Goal: Task Accomplishment & Management: Complete application form

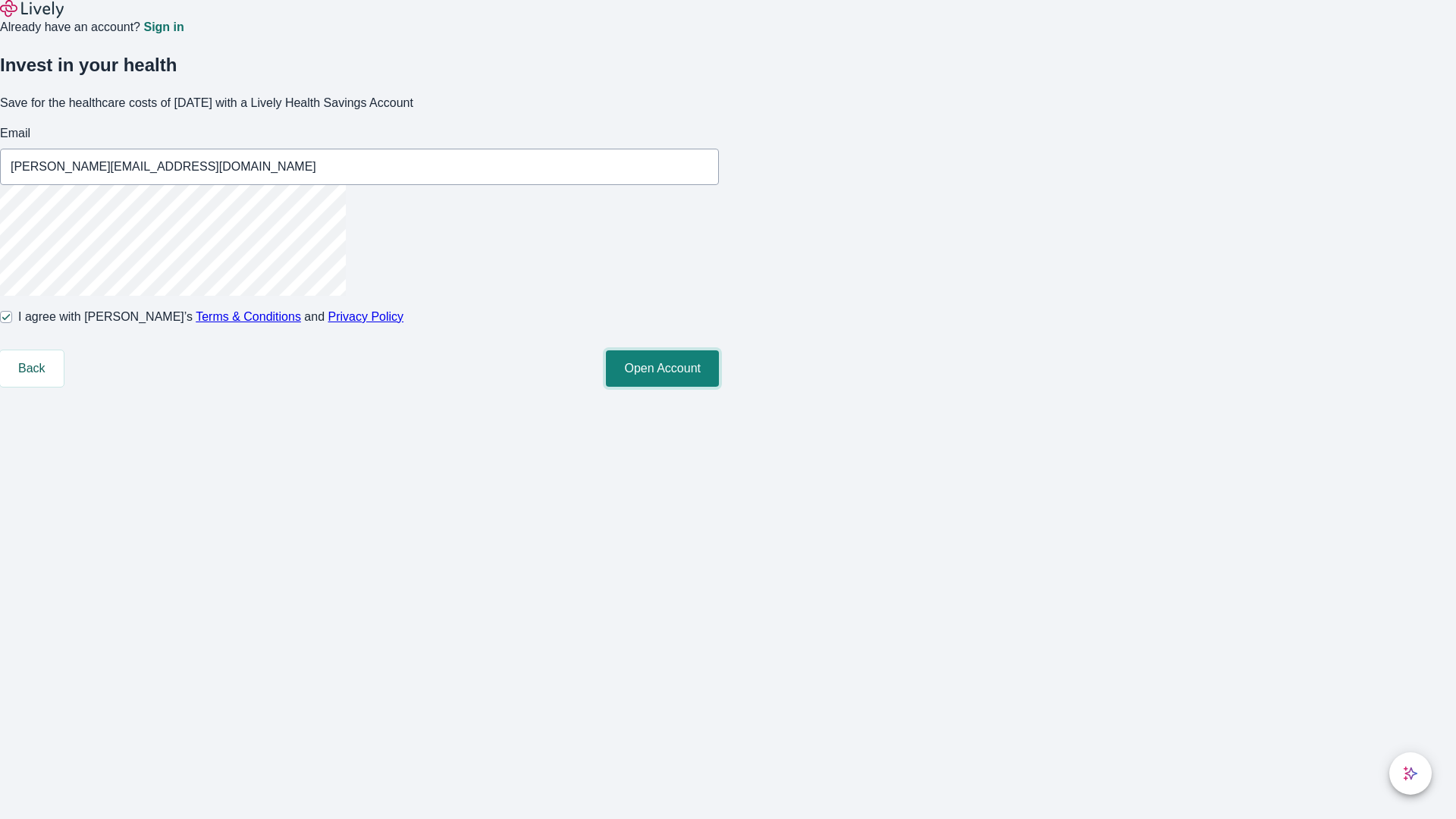
click at [719, 387] on button "Open Account" at bounding box center [663, 368] width 113 height 36
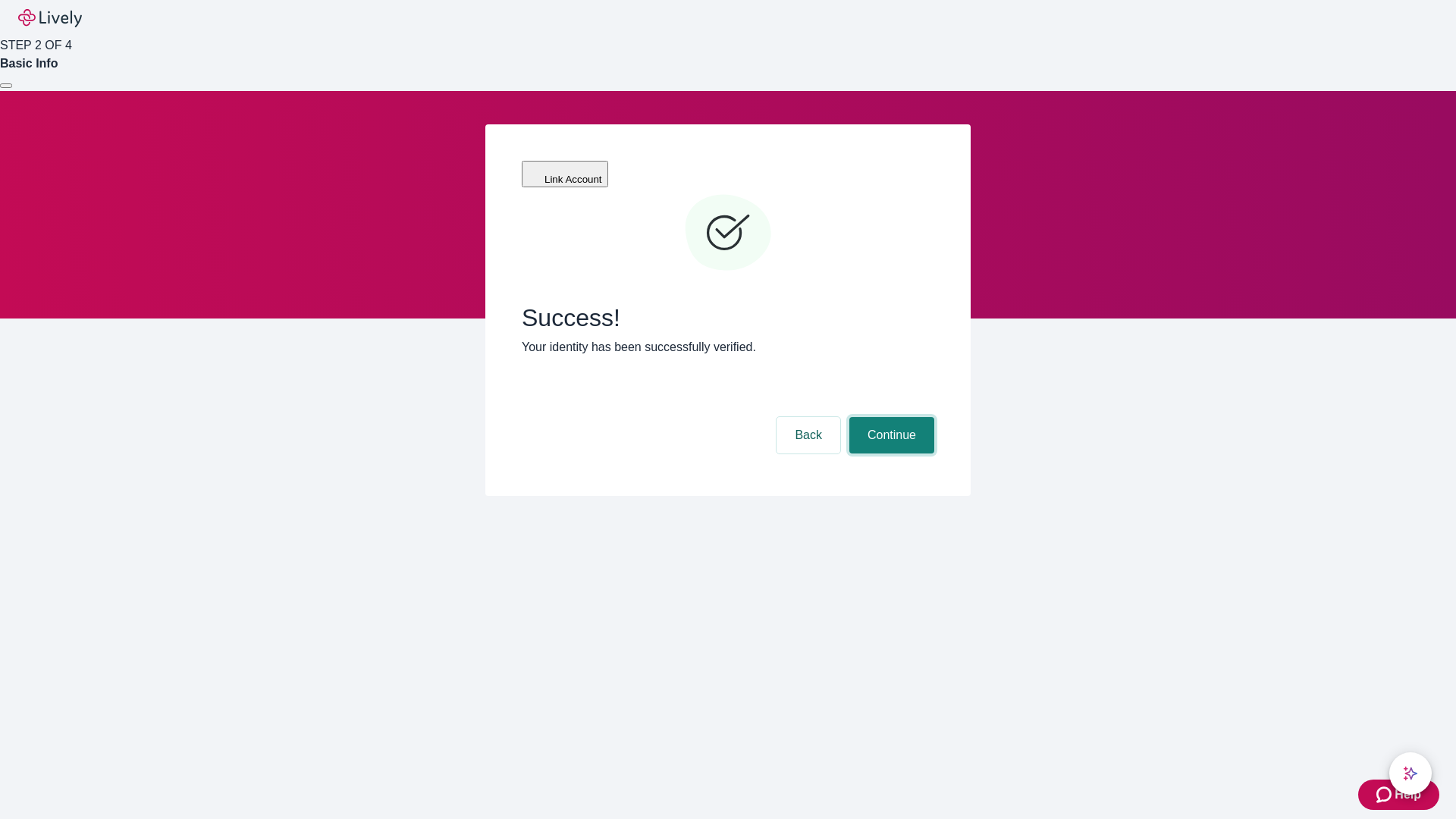
click at [890, 417] on button "Continue" at bounding box center [892, 435] width 85 height 36
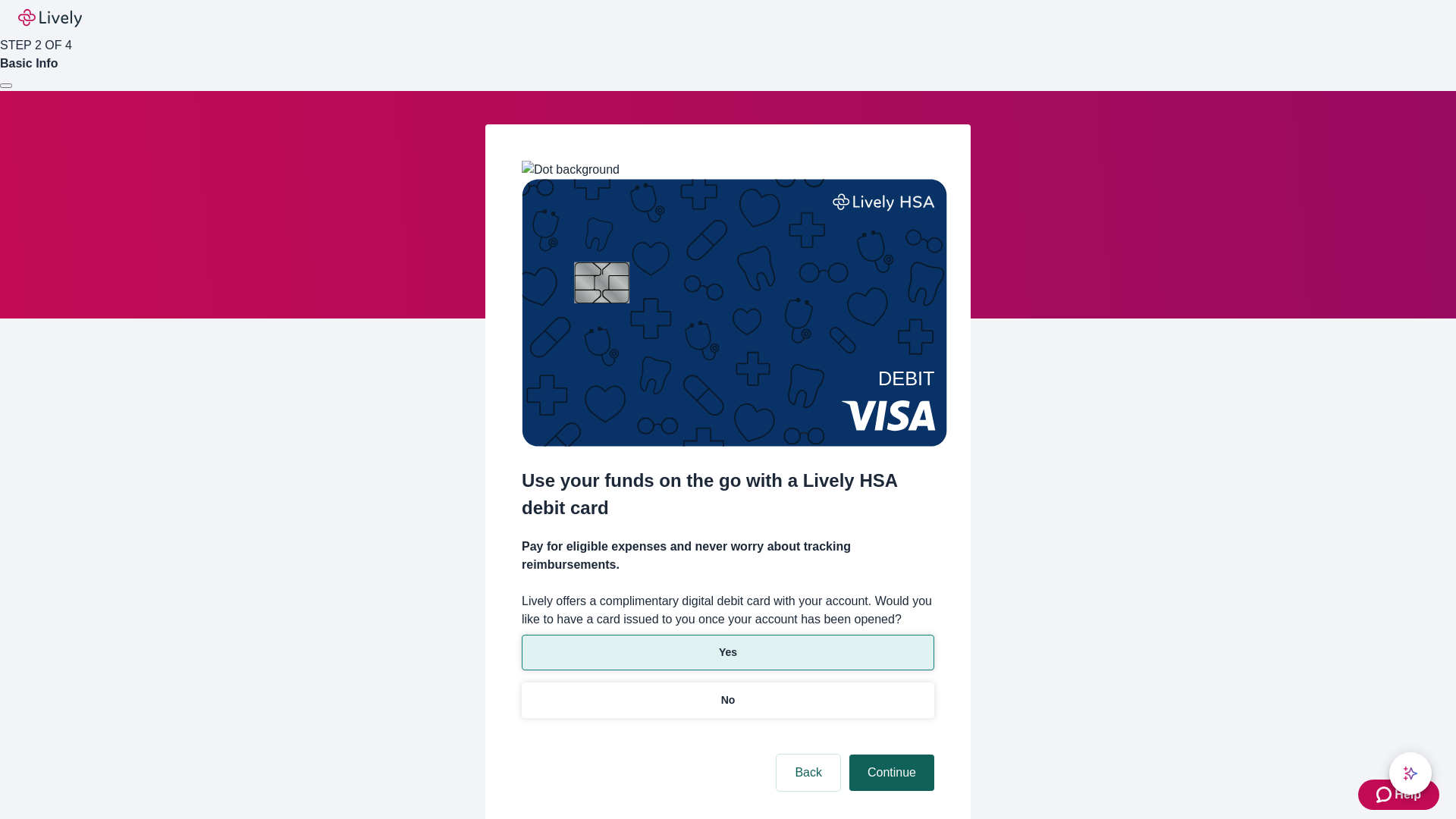
click at [727, 645] on p "Yes" at bounding box center [728, 653] width 18 height 16
click at [890, 755] on button "Continue" at bounding box center [892, 773] width 85 height 36
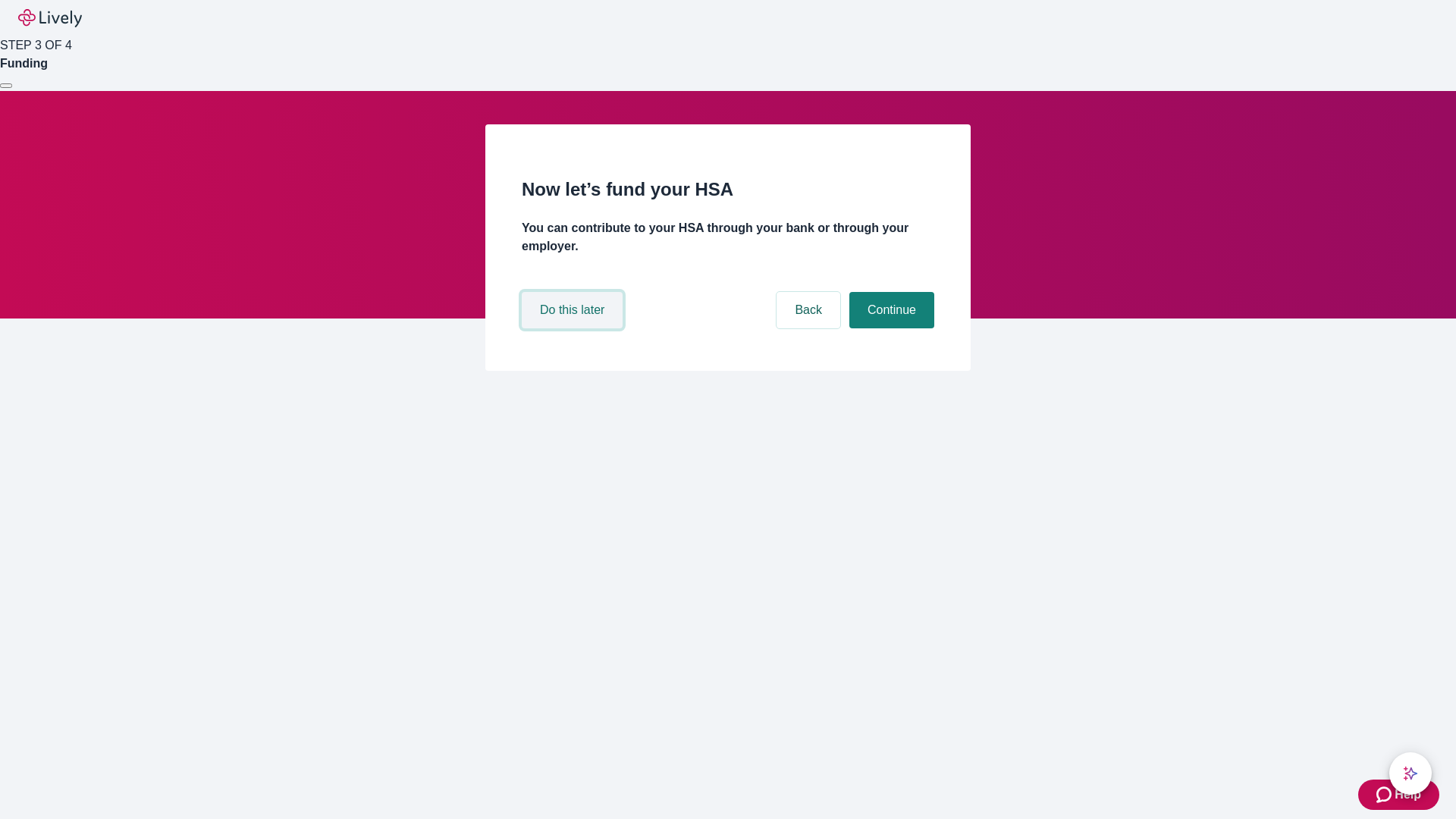
click at [574, 328] on button "Do this later" at bounding box center [572, 310] width 100 height 36
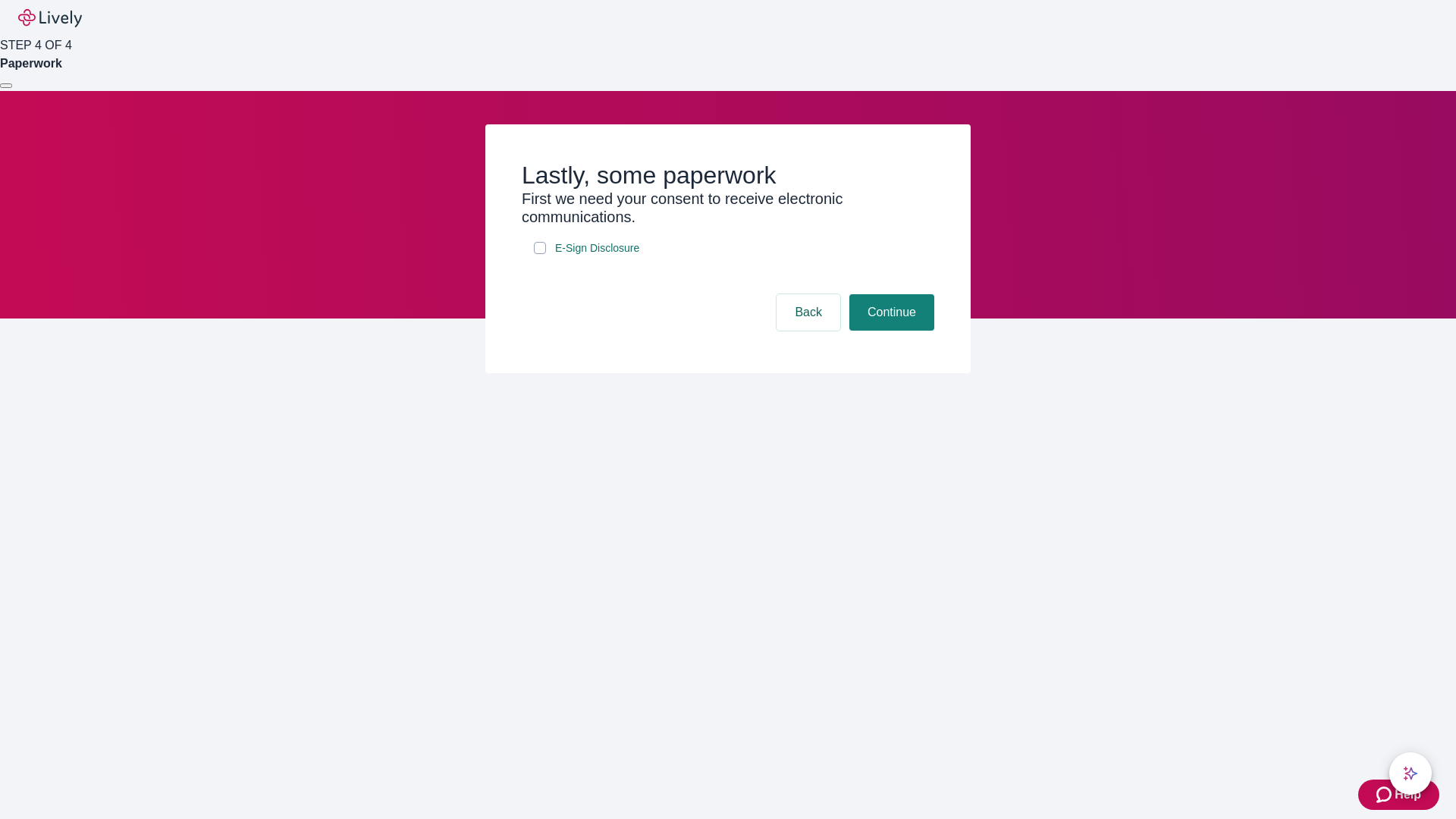
click at [540, 255] on input "E-Sign Disclosure" at bounding box center [540, 248] width 12 height 12
checkbox input "true"
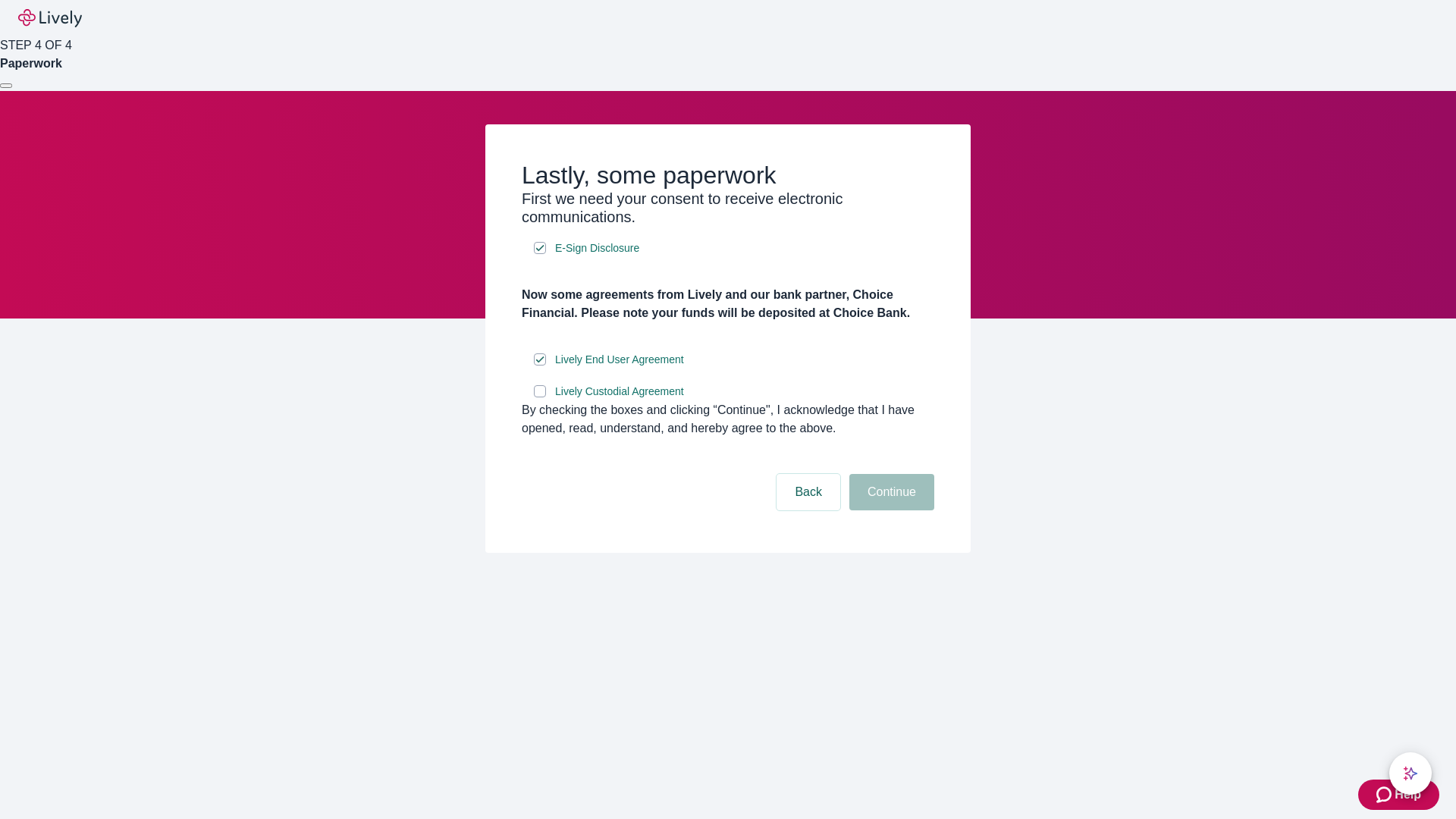
click at [540, 397] on input "Lively Custodial Agreement" at bounding box center [540, 391] width 12 height 12
checkbox input "true"
click at [890, 511] on button "Continue" at bounding box center [892, 493] width 85 height 36
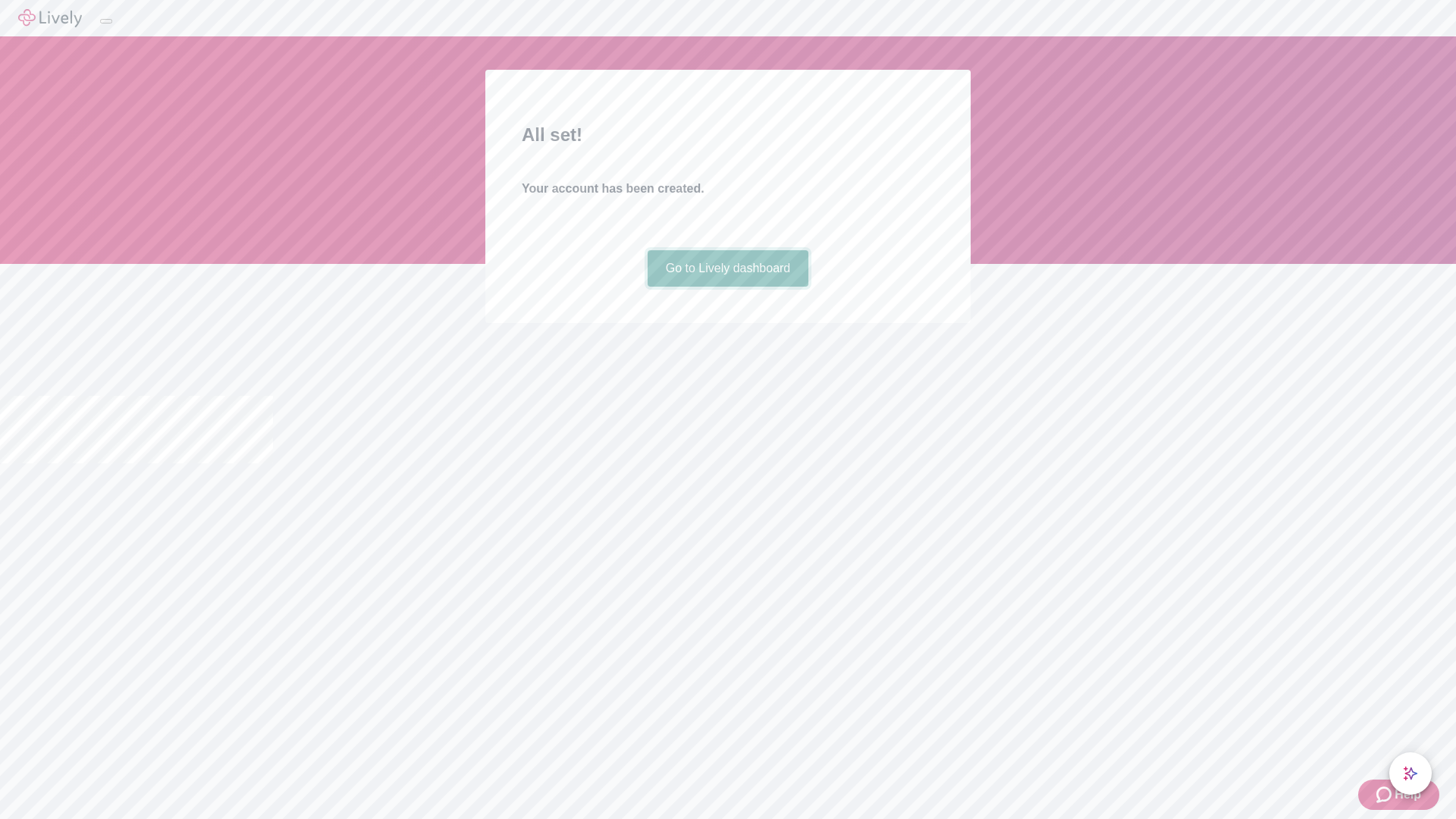
click at [727, 287] on link "Go to Lively dashboard" at bounding box center [728, 269] width 162 height 36
